Goal: Obtain resource: Download file/media

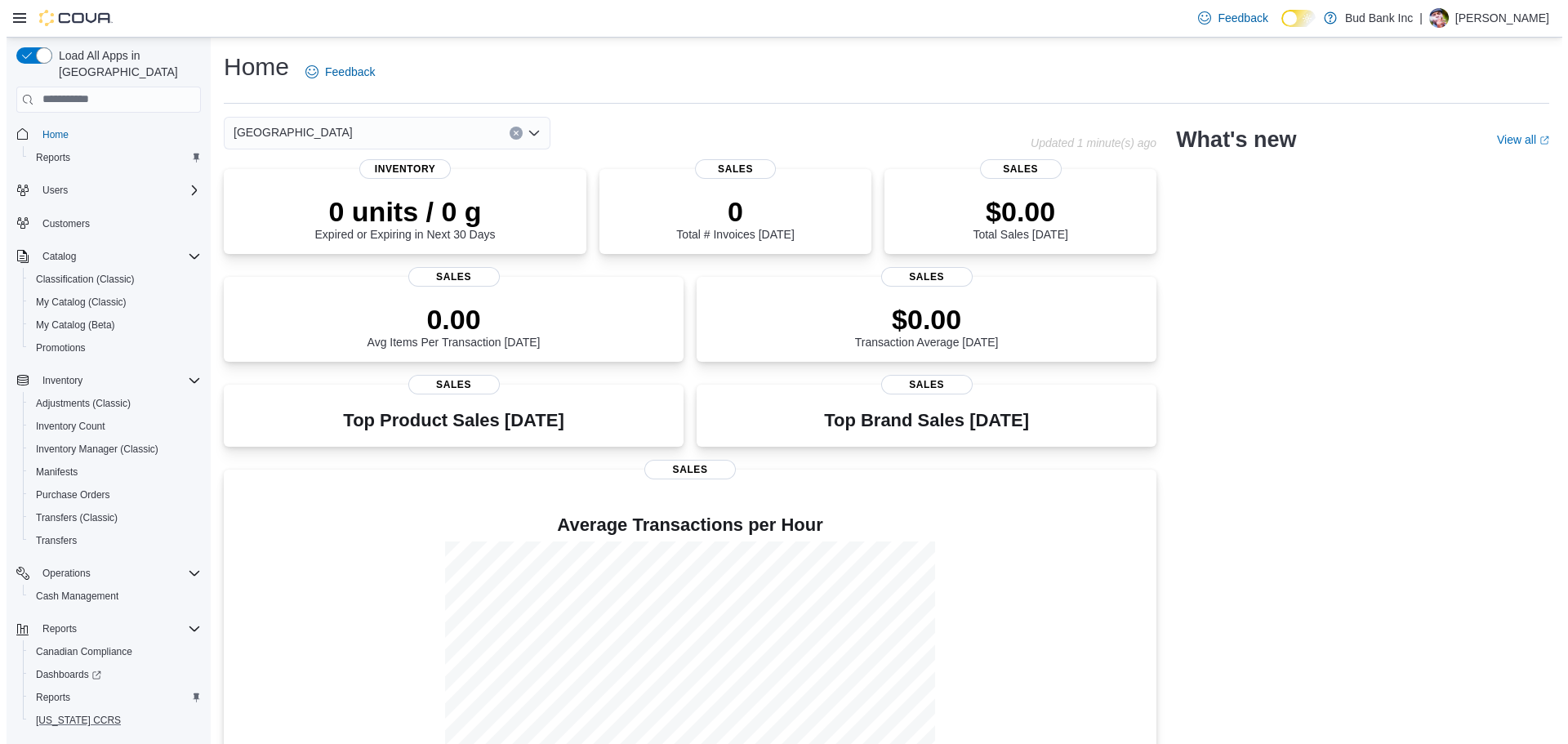
scroll to position [30, 0]
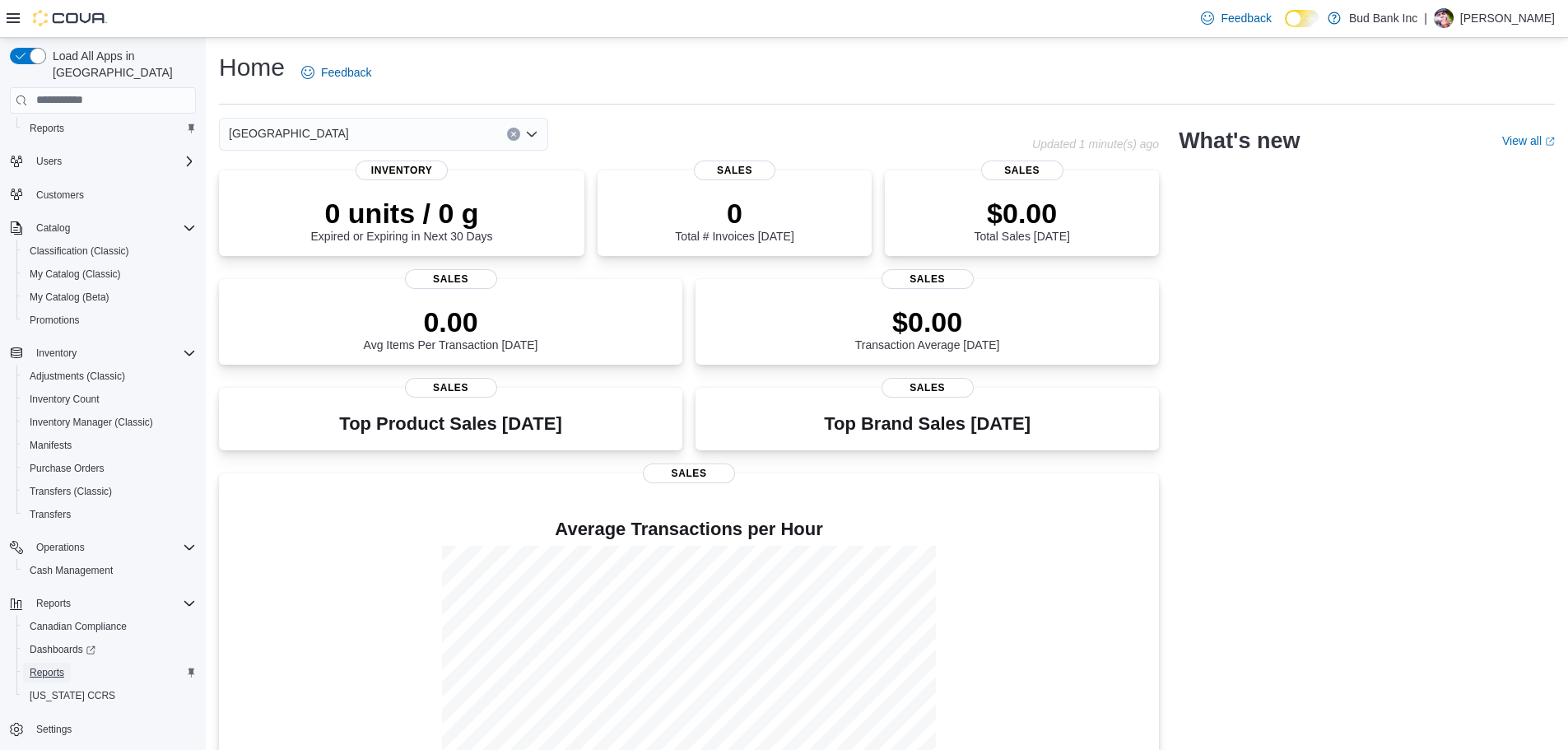
click at [58, 665] on span "Reports" at bounding box center [47, 672] width 34 height 13
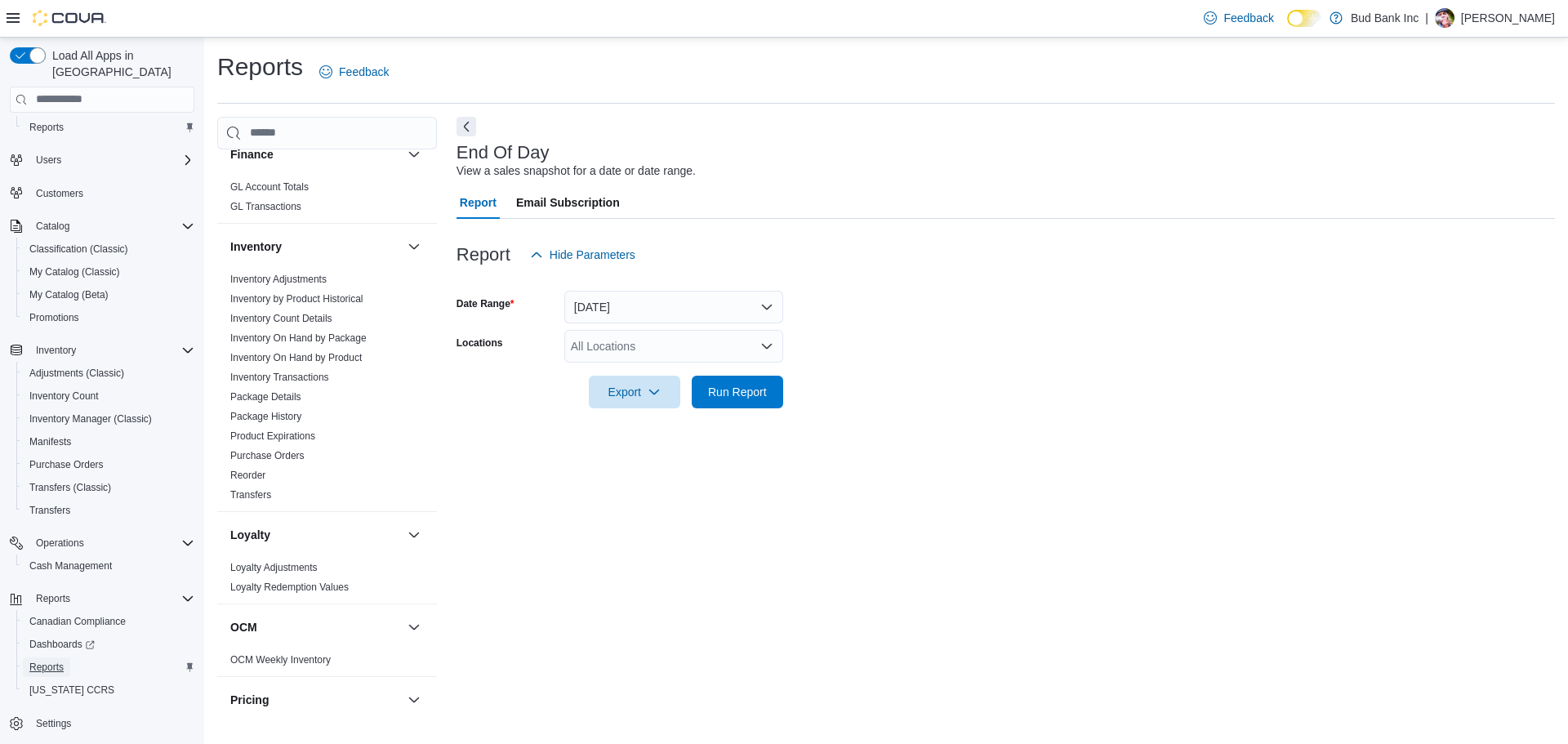
scroll to position [445, 0]
click at [322, 360] on link "Inventory On Hand by Product" at bounding box center [295, 358] width 131 height 12
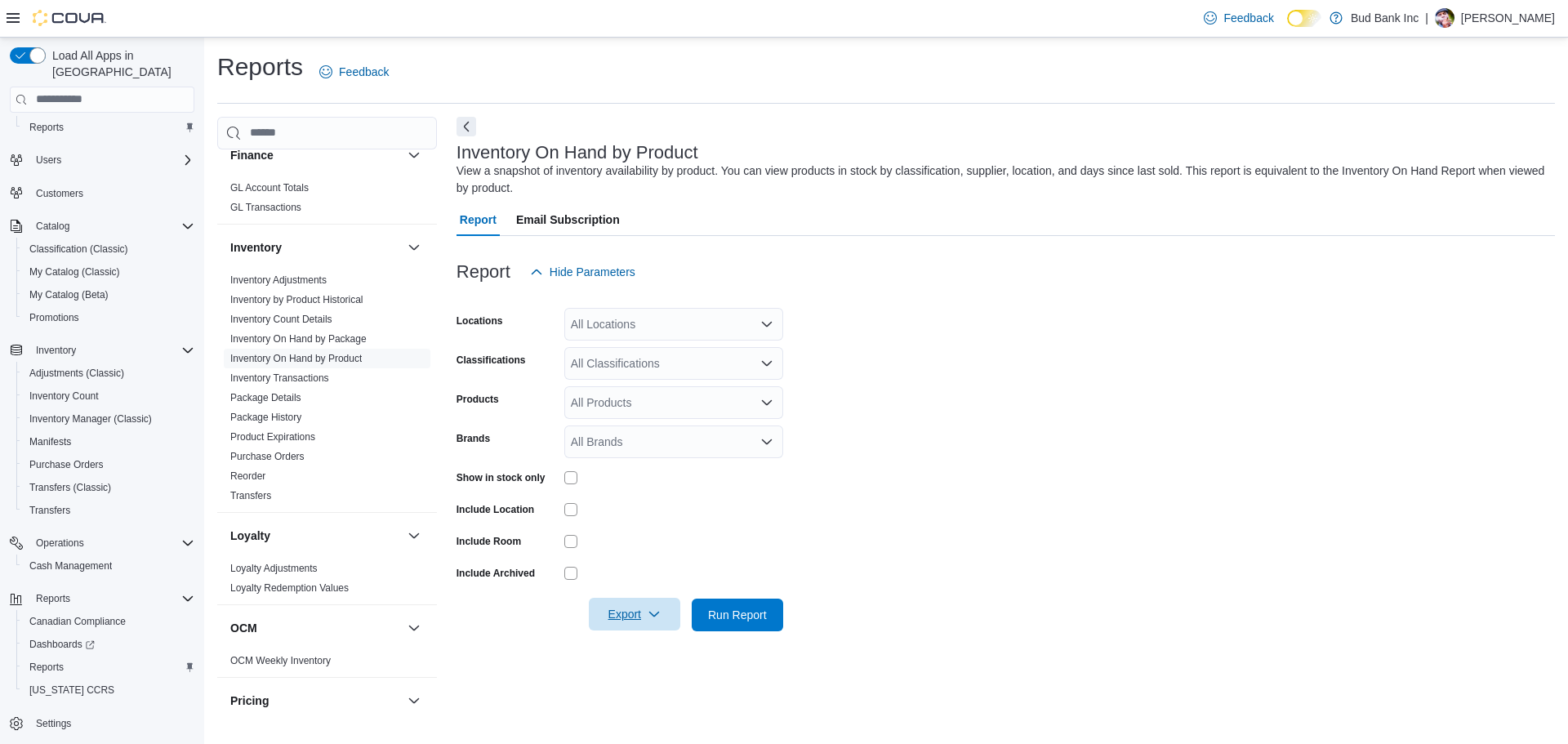
click at [656, 618] on icon "button" at bounding box center [654, 614] width 13 height 13
click at [644, 515] on span "Export to Excel" at bounding box center [637, 517] width 73 height 13
